Goal: Task Accomplishment & Management: Manage account settings

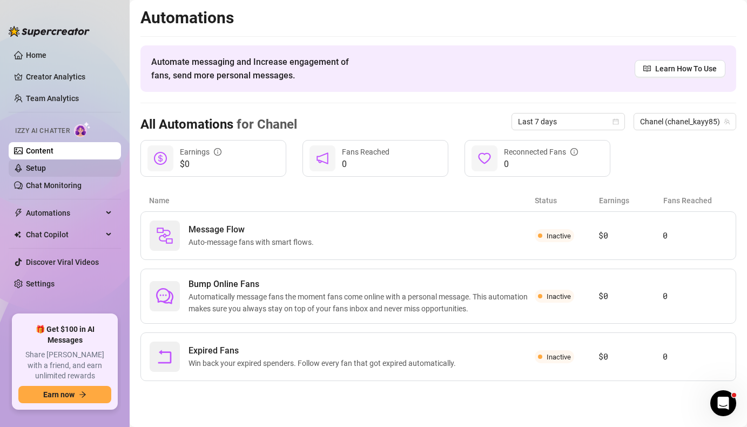
click at [36, 169] on link "Setup" at bounding box center [36, 168] width 20 height 9
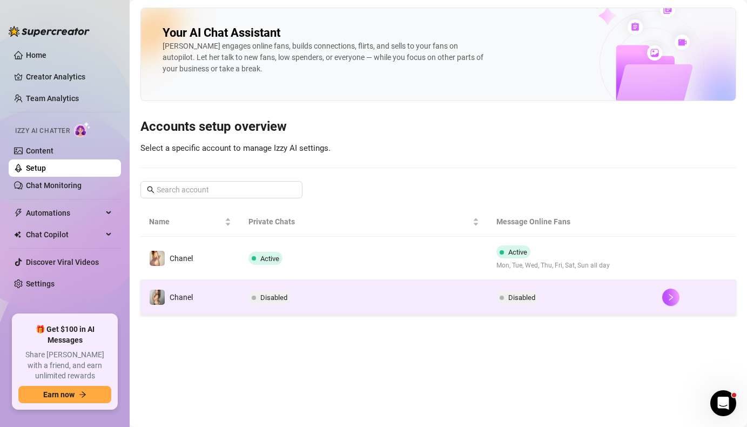
click at [272, 295] on span "Disabled" at bounding box center [273, 297] width 27 height 8
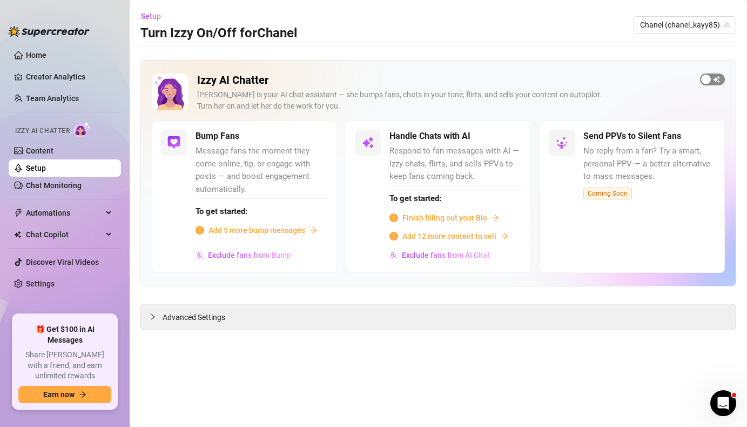
click at [707, 79] on div "button" at bounding box center [706, 80] width 10 height 10
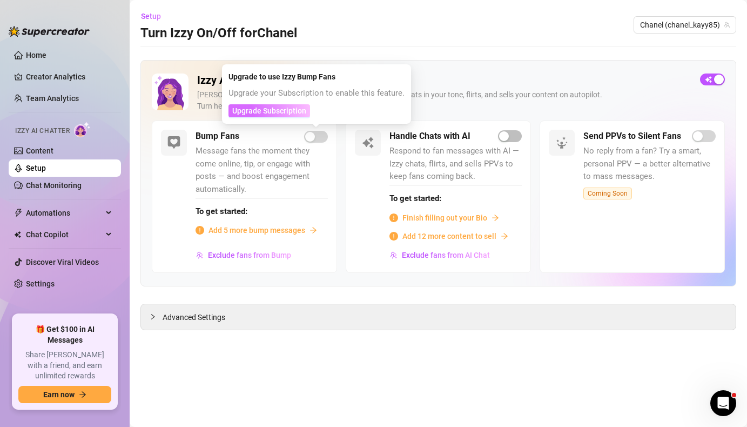
click at [283, 111] on span "Upgrade Subscription" at bounding box center [269, 110] width 74 height 9
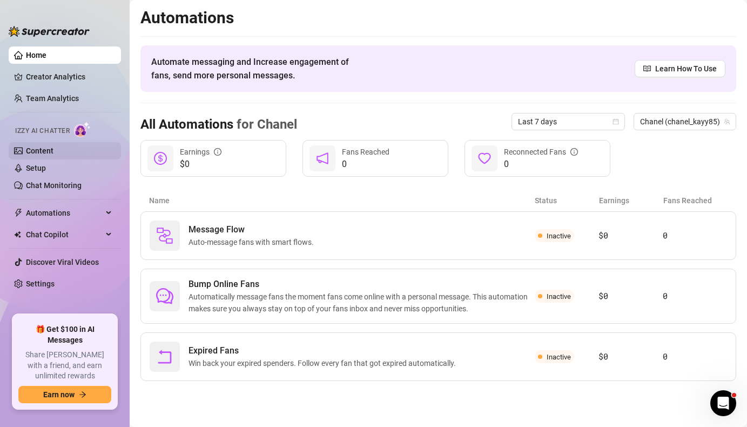
click at [35, 148] on link "Content" at bounding box center [40, 150] width 28 height 9
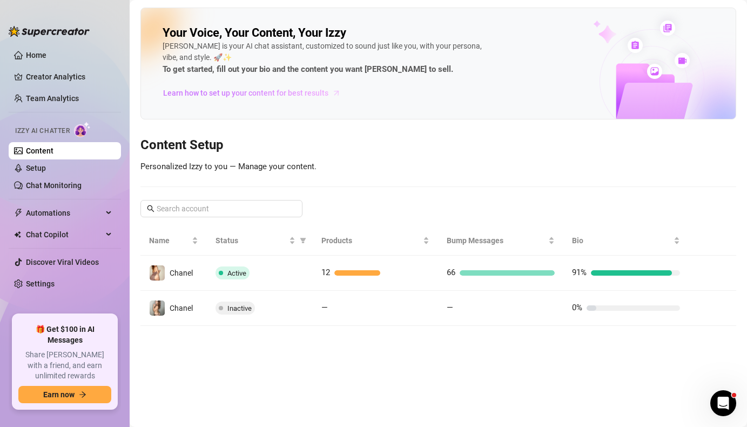
click at [219, 89] on span "Learn how to set up your content for best results" at bounding box center [245, 93] width 165 height 12
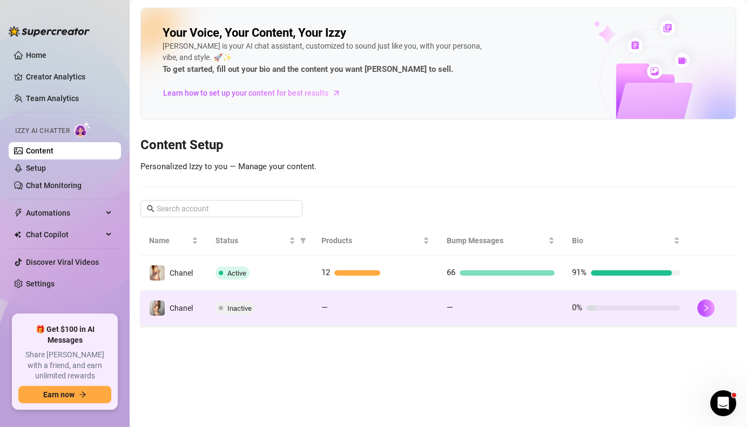
click at [231, 310] on span "Inactive" at bounding box center [239, 308] width 24 height 8
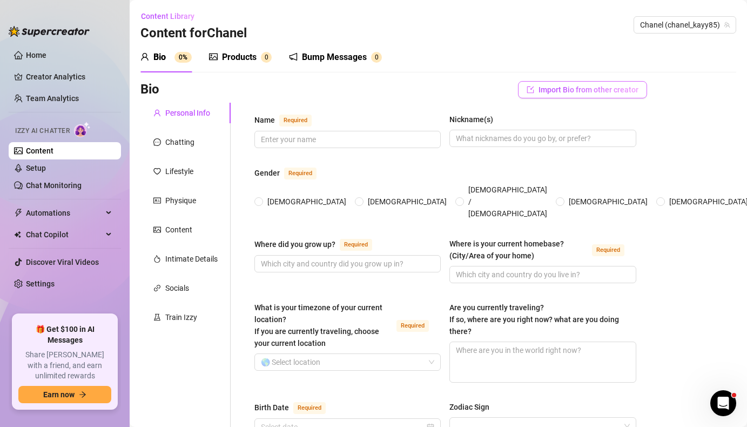
click at [565, 90] on span "Import Bio from other creator" at bounding box center [589, 89] width 100 height 9
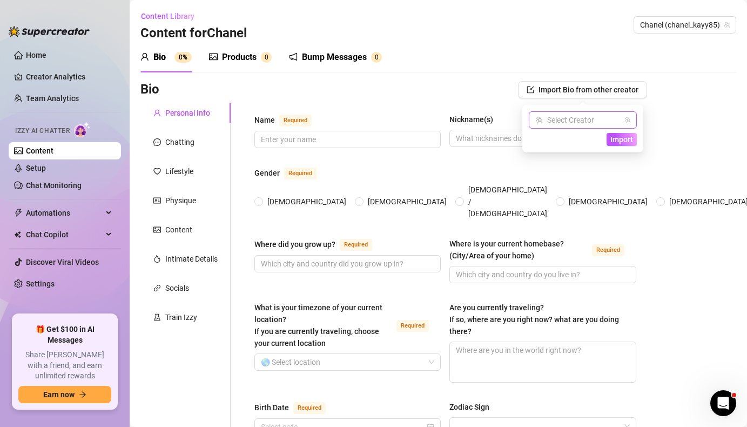
click at [566, 119] on input "search" at bounding box center [577, 120] width 85 height 16
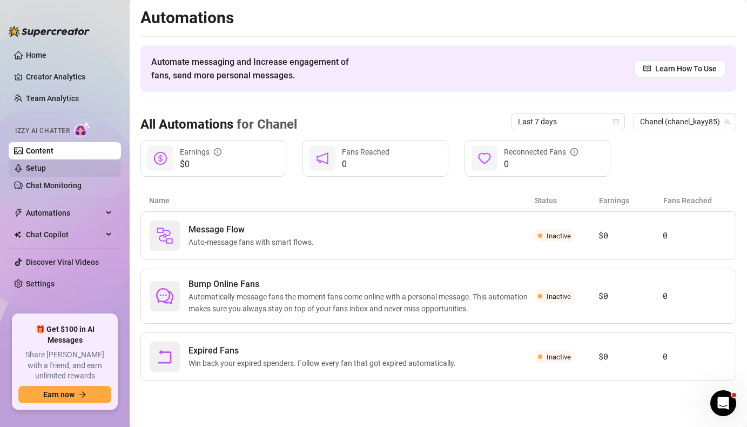
click at [46, 169] on link "Setup" at bounding box center [36, 168] width 20 height 9
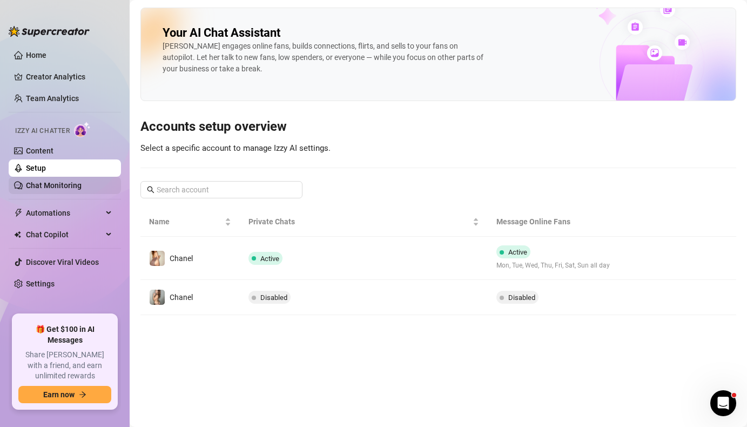
click at [58, 185] on link "Chat Monitoring" at bounding box center [54, 185] width 56 height 9
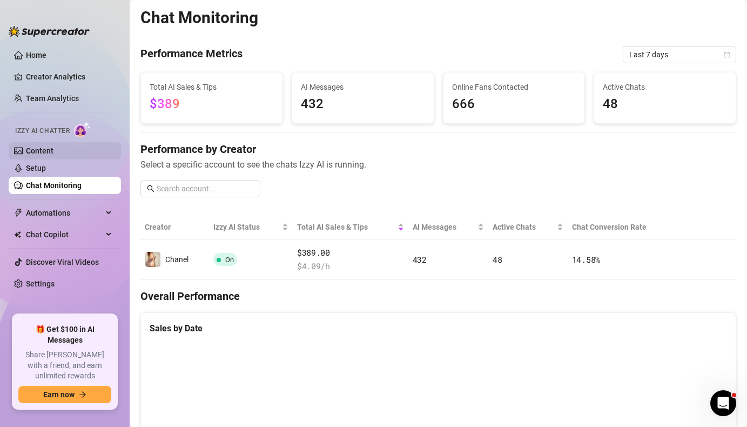
click at [43, 151] on link "Content" at bounding box center [40, 150] width 28 height 9
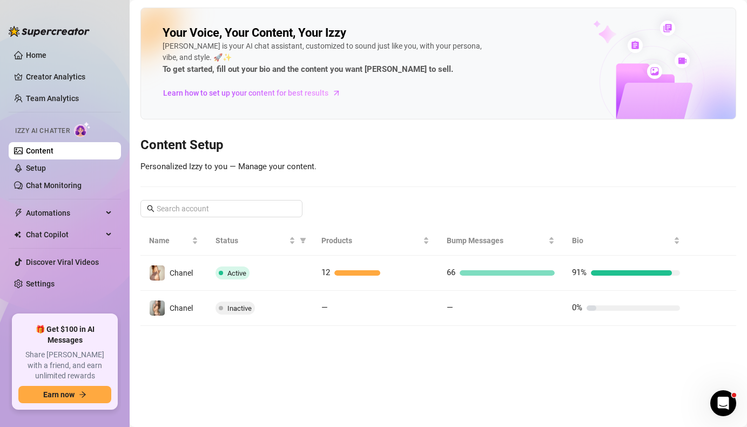
click at [46, 130] on span "Izzy AI Chatter" at bounding box center [42, 131] width 55 height 10
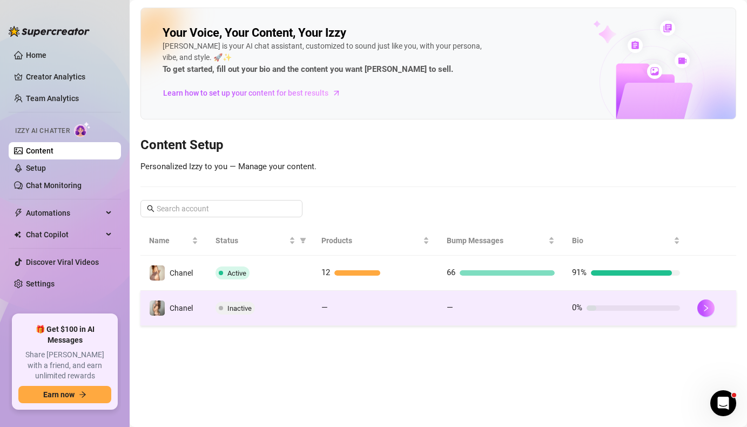
click at [233, 308] on span "Inactive" at bounding box center [239, 308] width 24 height 8
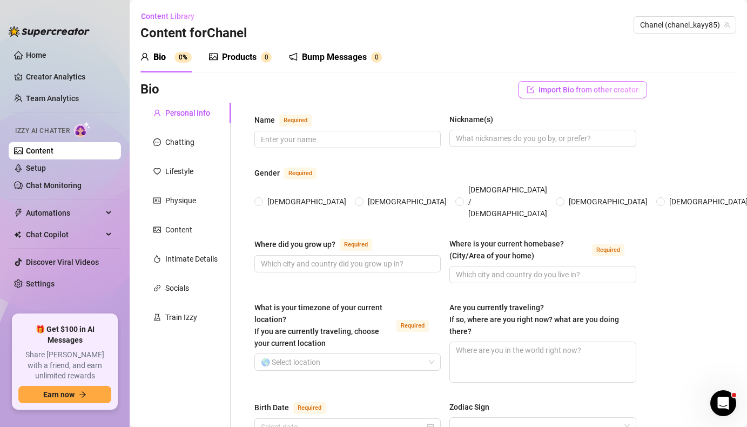
click at [556, 89] on span "Import Bio from other creator" at bounding box center [589, 89] width 100 height 9
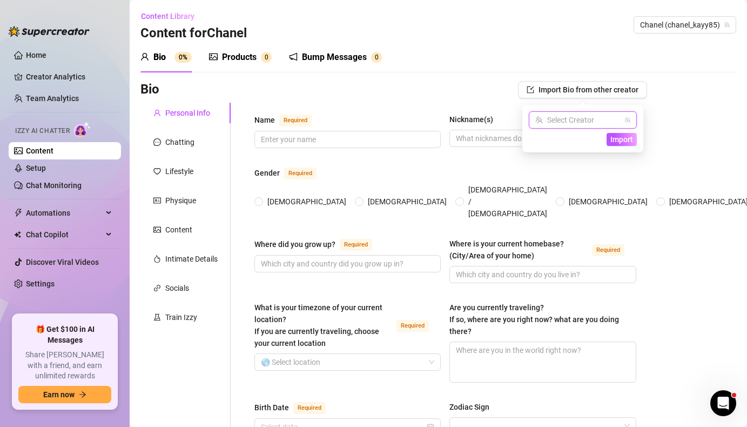
click at [559, 115] on input "search" at bounding box center [577, 120] width 85 height 16
click at [560, 138] on span "Chanel" at bounding box center [566, 142] width 23 height 12
click at [621, 138] on span "Import" at bounding box center [621, 139] width 23 height 9
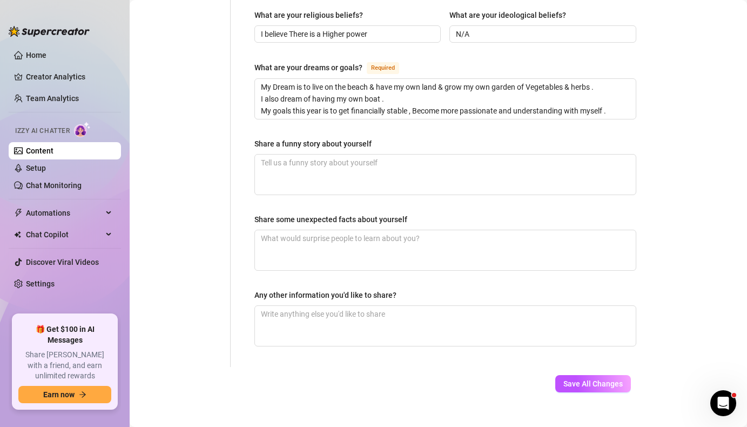
scroll to position [667, 0]
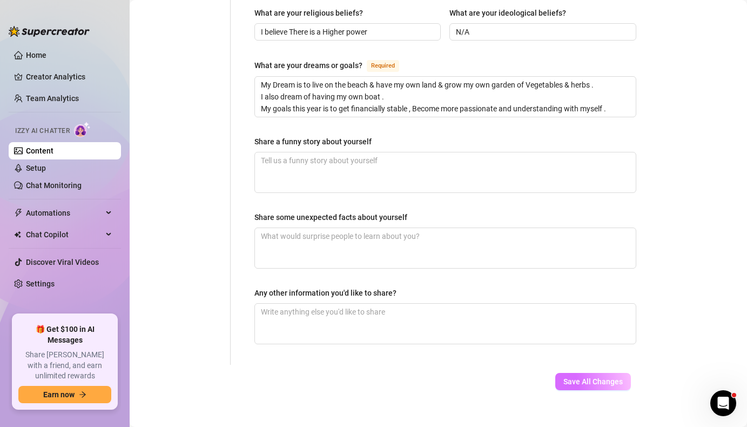
click at [579, 377] on span "Save All Changes" at bounding box center [592, 381] width 59 height 9
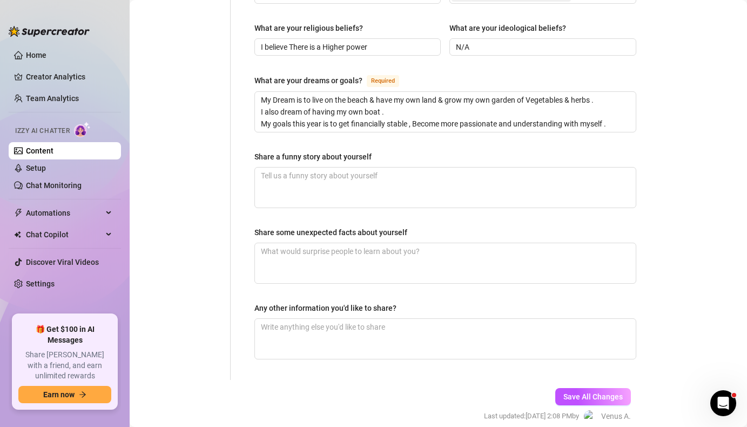
scroll to position [685, 0]
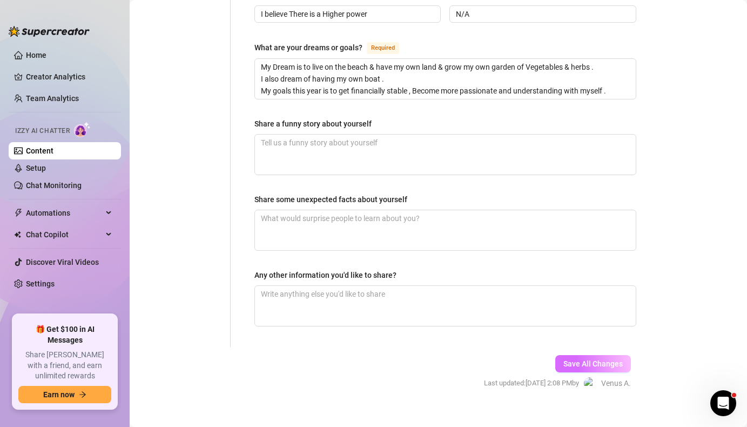
click at [575, 359] on span "Save All Changes" at bounding box center [592, 363] width 59 height 9
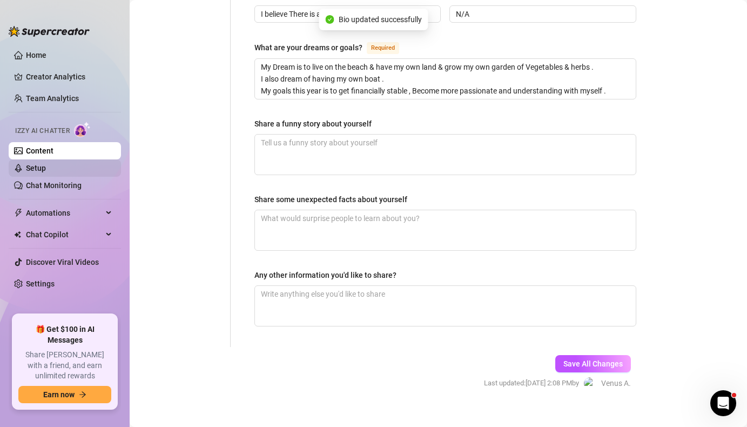
click at [39, 165] on link "Setup" at bounding box center [36, 168] width 20 height 9
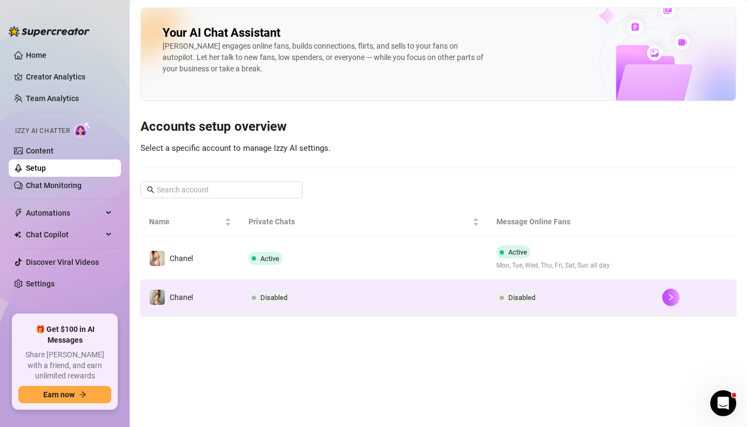
click at [278, 298] on span "Disabled" at bounding box center [273, 297] width 27 height 8
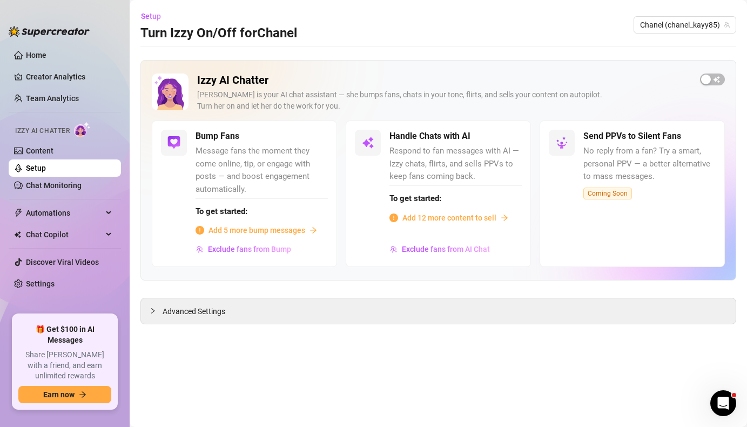
click at [258, 229] on span "Add 5 more bump messages" at bounding box center [257, 230] width 97 height 12
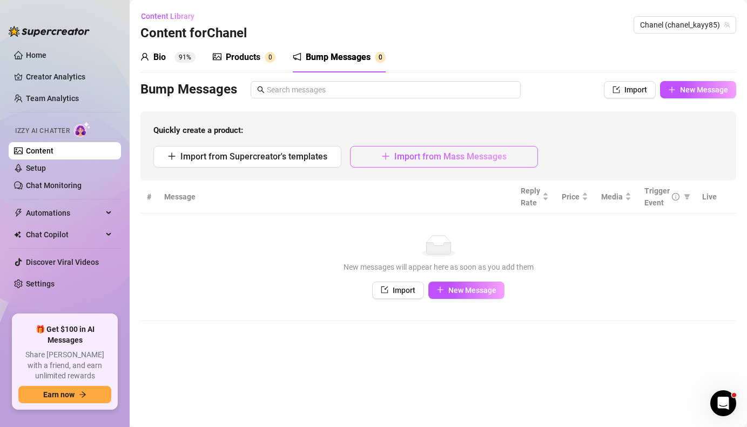
click at [401, 158] on span "Import from Mass Messages" at bounding box center [450, 156] width 112 height 10
type textarea "Type your message here..."
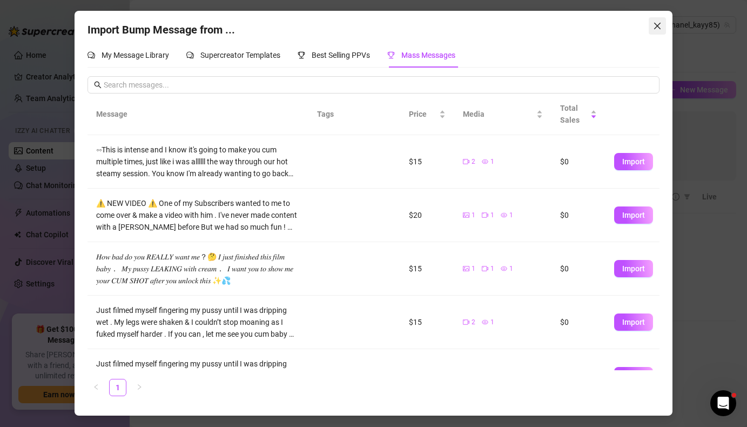
click at [655, 25] on icon "close" at bounding box center [657, 26] width 9 height 9
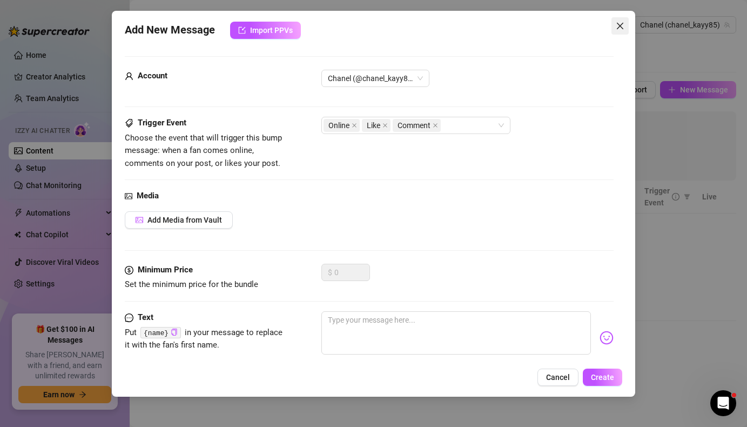
click at [619, 26] on icon "close" at bounding box center [620, 26] width 9 height 9
